Goal: Use online tool/utility: Utilize a website feature to perform a specific function

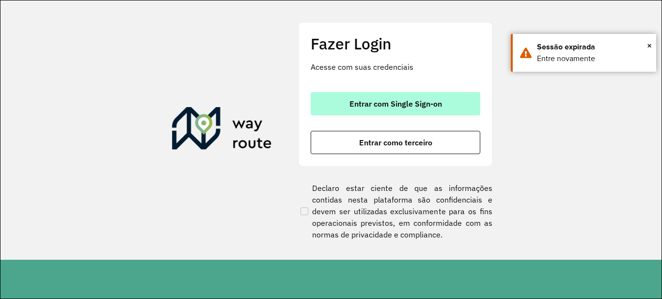
click at [416, 111] on button "Entrar com Single Sign-on" at bounding box center [395, 103] width 170 height 23
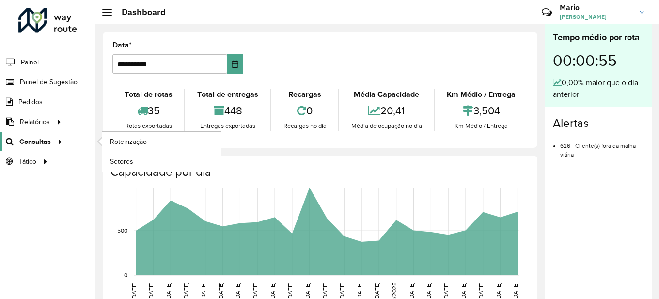
click at [30, 143] on span "Consultas" at bounding box center [34, 142] width 31 height 10
click at [174, 139] on link "Roteirização" at bounding box center [161, 141] width 119 height 19
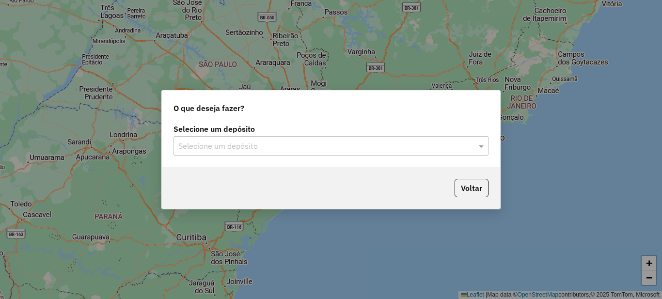
click at [219, 135] on div "Selecione um depósito Selecione um depósito" at bounding box center [330, 140] width 315 height 30
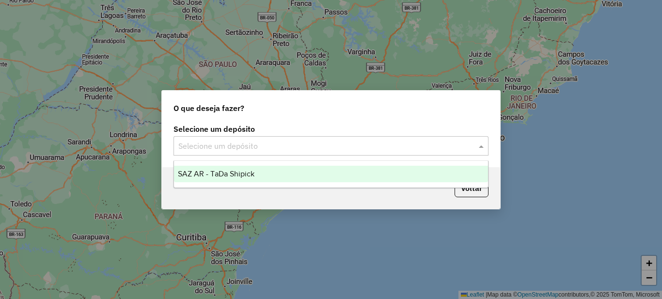
click at [220, 138] on div "Selecione um depósito" at bounding box center [330, 145] width 315 height 19
click at [221, 170] on span "SAZ AR - TaDa Shipick" at bounding box center [216, 174] width 77 height 8
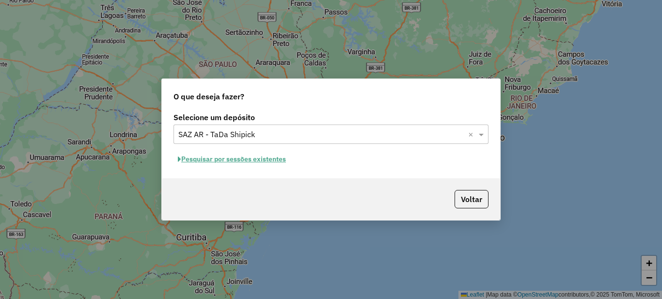
click at [221, 163] on button "Pesquisar por sessões existentes" at bounding box center [231, 159] width 117 height 15
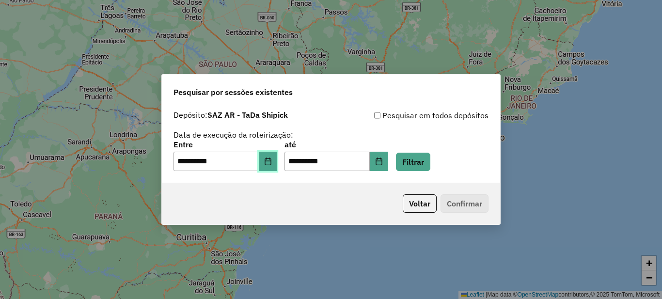
click at [275, 168] on button "Choose Date" at bounding box center [268, 161] width 18 height 19
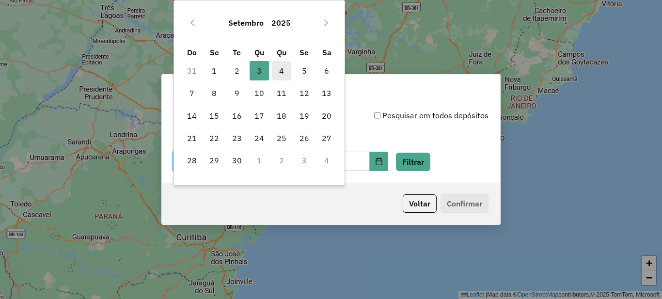
click at [276, 71] on span "4" at bounding box center [281, 70] width 19 height 19
type input "**********"
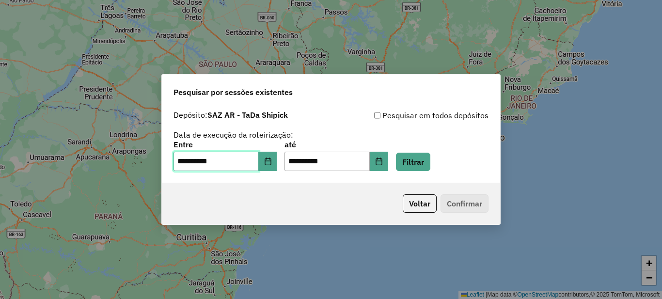
click at [276, 71] on span "4" at bounding box center [281, 70] width 19 height 19
click at [430, 163] on button "Filtrar" at bounding box center [413, 162] width 34 height 18
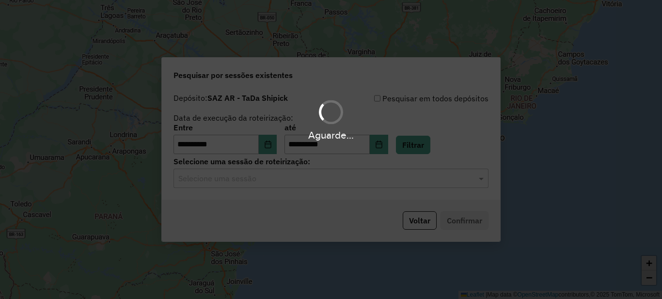
click at [265, 184] on hb-app "**********" at bounding box center [331, 149] width 662 height 299
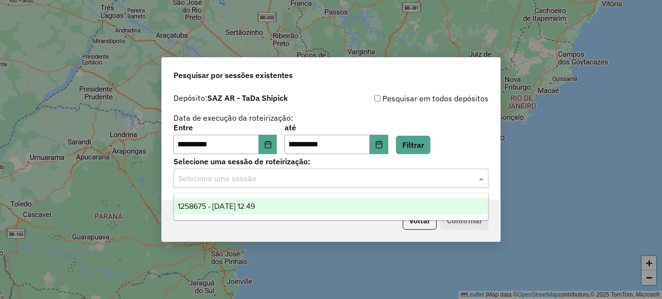
click at [265, 184] on input "text" at bounding box center [321, 179] width 286 height 12
click at [255, 202] on span "1258675 - 04/09/2025 12:49" at bounding box center [216, 206] width 77 height 8
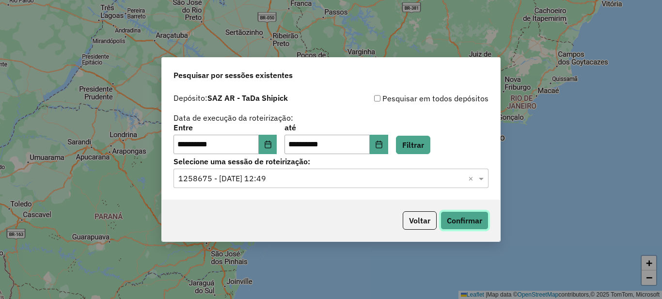
click at [456, 224] on button "Confirmar" at bounding box center [464, 220] width 48 height 18
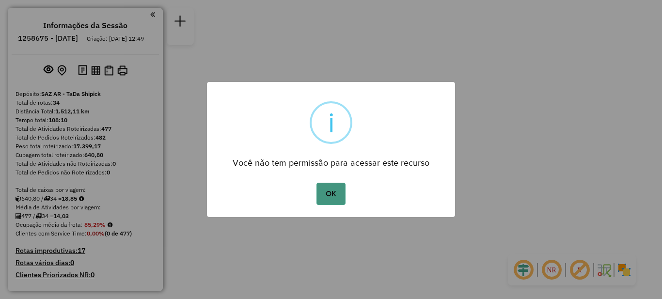
click at [338, 192] on button "OK" at bounding box center [330, 194] width 29 height 22
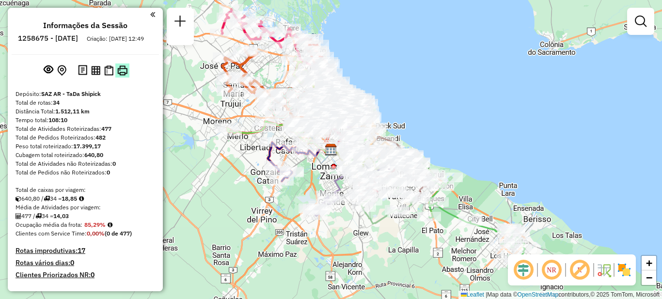
click at [120, 76] on img at bounding box center [122, 70] width 10 height 10
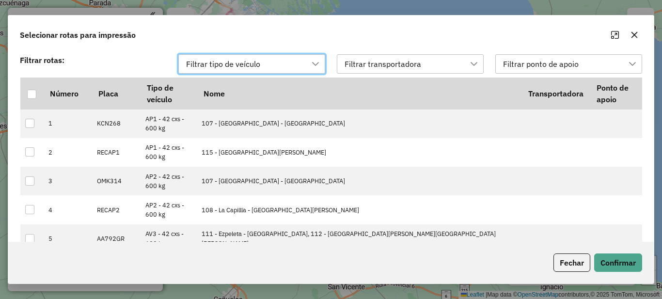
scroll to position [7, 44]
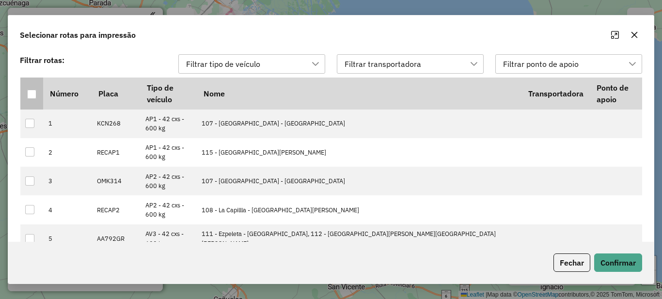
click at [33, 96] on div at bounding box center [31, 94] width 9 height 9
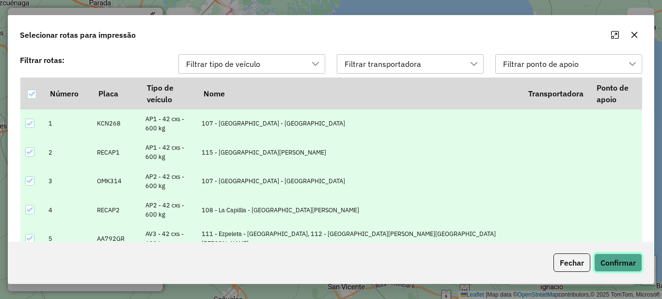
click at [629, 266] on button "Confirmar" at bounding box center [618, 262] width 48 height 18
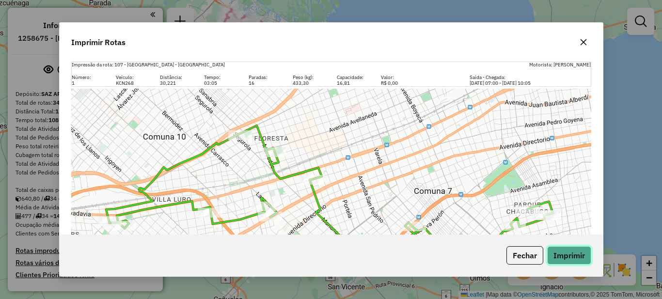
click at [572, 254] on button "Imprimir" at bounding box center [569, 255] width 44 height 18
click at [585, 41] on icon "button" at bounding box center [583, 42] width 8 height 8
